Goal: Use online tool/utility

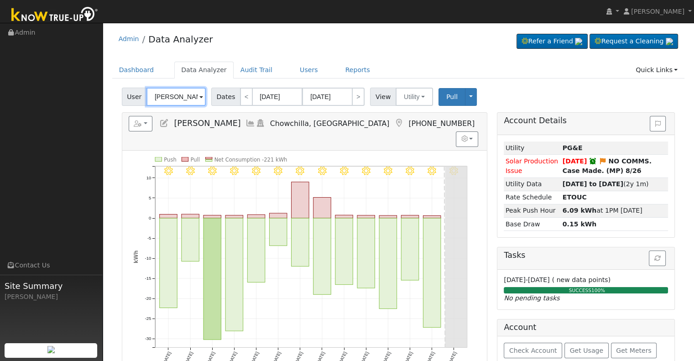
click at [168, 98] on input "[PERSON_NAME]" at bounding box center [175, 97] width 59 height 18
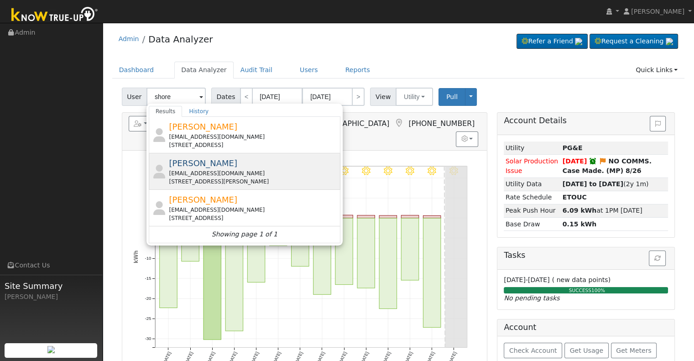
click at [202, 168] on div "[PERSON_NAME] [EMAIL_ADDRESS][DOMAIN_NAME] [STREET_ADDRESS][PERSON_NAME]" at bounding box center [253, 171] width 169 height 29
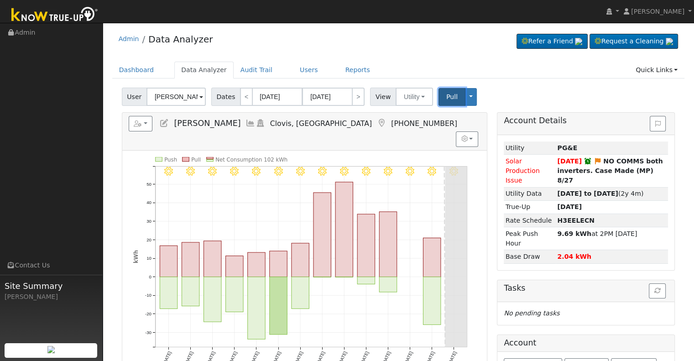
click at [446, 98] on span "Pull" at bounding box center [451, 96] width 11 height 7
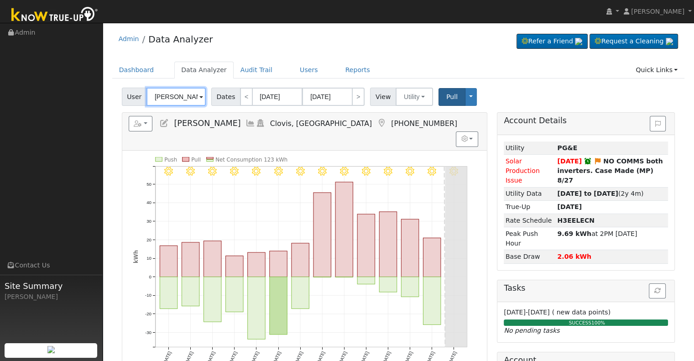
click at [173, 97] on input "[PERSON_NAME]" at bounding box center [175, 97] width 59 height 18
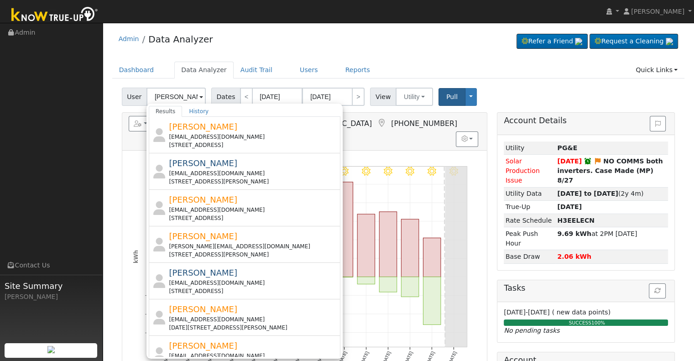
click at [249, 280] on div "[EMAIL_ADDRESS][DOMAIN_NAME]" at bounding box center [253, 283] width 169 height 8
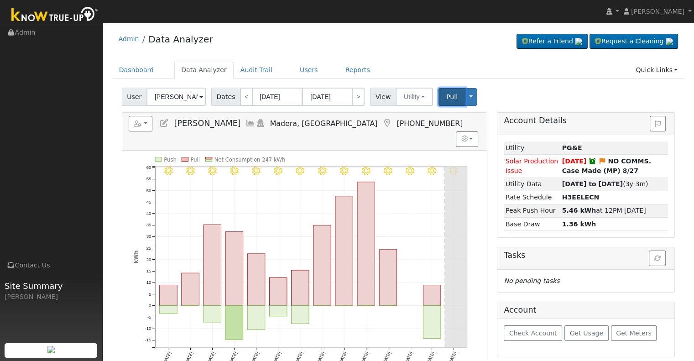
click at [438, 99] on button "Pull" at bounding box center [451, 97] width 27 height 18
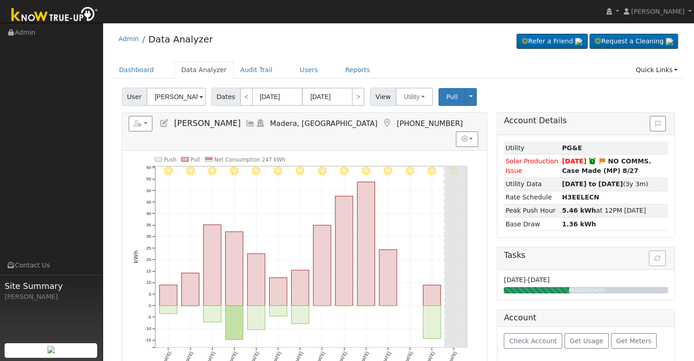
click at [418, 131] on div "Reports Scenario Health Check Energy Audit Account Timeline User Audit Trail In…" at bounding box center [304, 131] width 364 height 37
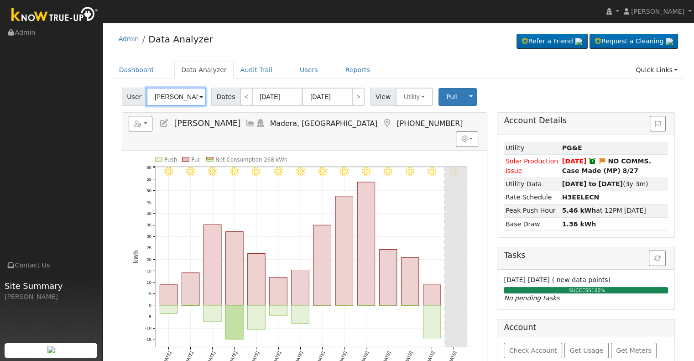
click at [183, 98] on input "[PERSON_NAME]" at bounding box center [175, 97] width 59 height 18
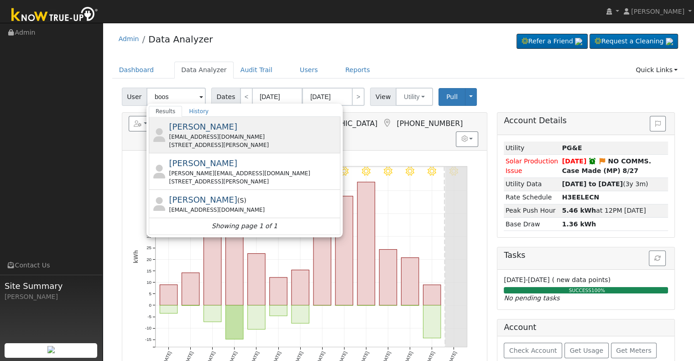
click at [232, 133] on div "[EMAIL_ADDRESS][DOMAIN_NAME]" at bounding box center [253, 137] width 169 height 8
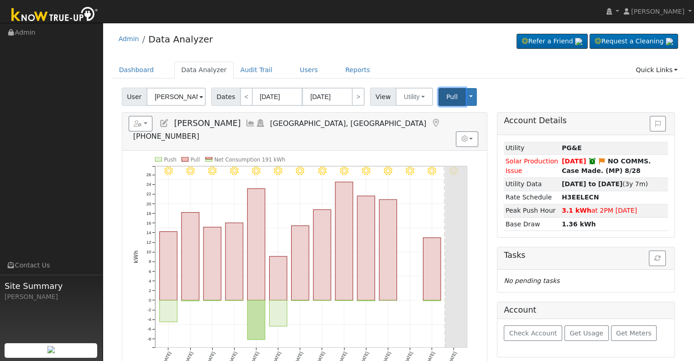
click at [446, 97] on span "Pull" at bounding box center [451, 96] width 11 height 7
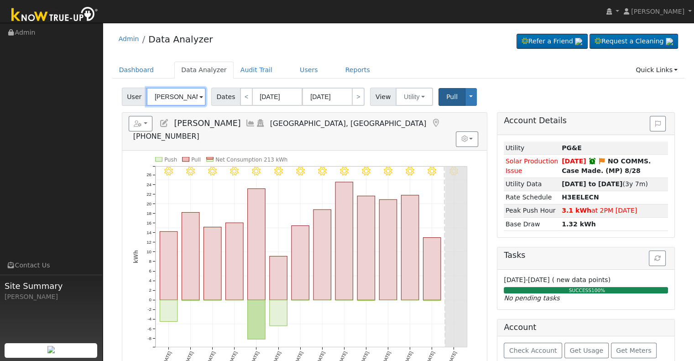
click at [172, 96] on input "[PERSON_NAME]" at bounding box center [175, 97] width 59 height 18
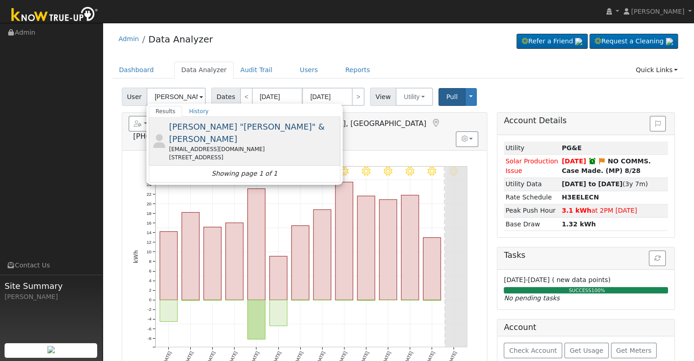
click at [219, 145] on div "[EMAIL_ADDRESS][DOMAIN_NAME]" at bounding box center [253, 149] width 169 height 8
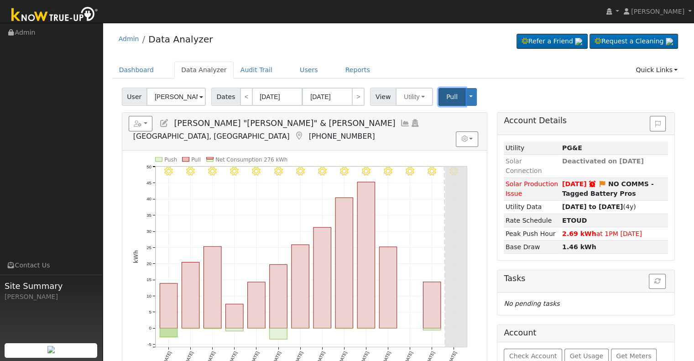
click at [446, 96] on span "Pull" at bounding box center [451, 96] width 11 height 7
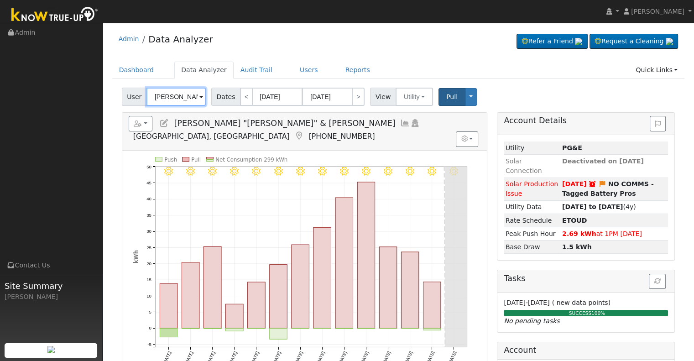
click at [169, 100] on input "[PERSON_NAME] "[PERSON_NAME]" & [PERSON_NAME]" at bounding box center [175, 97] width 59 height 18
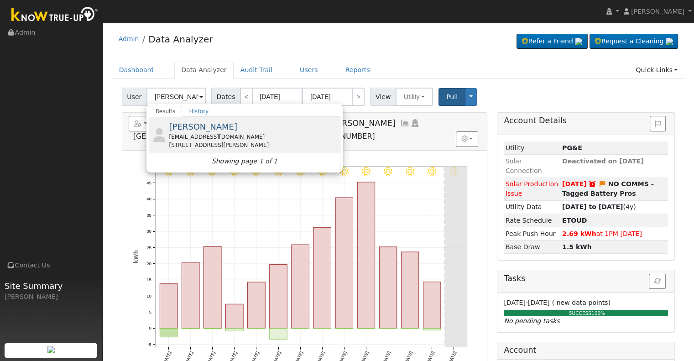
click at [233, 135] on div "[EMAIL_ADDRESS][DOMAIN_NAME]" at bounding box center [253, 137] width 169 height 8
type input "[PERSON_NAME]"
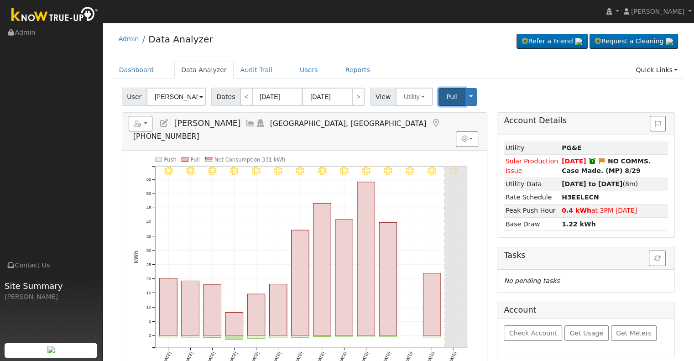
click at [438, 97] on button "Pull" at bounding box center [451, 97] width 27 height 18
